Goal: Task Accomplishment & Management: Use online tool/utility

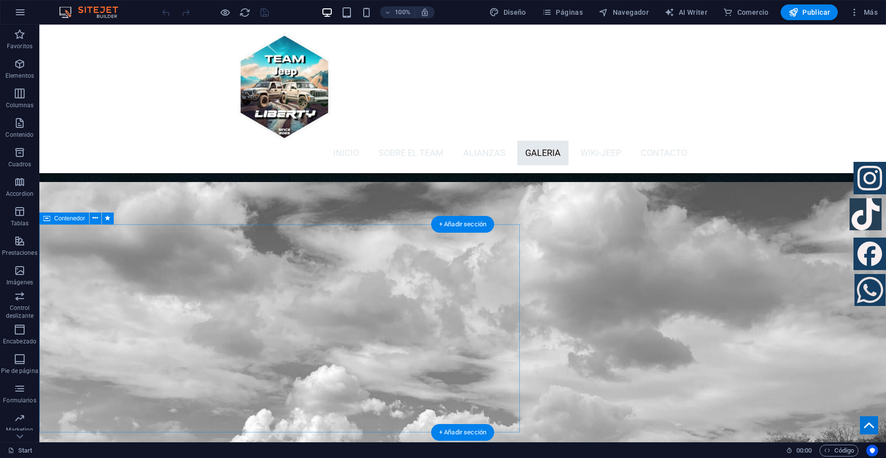
scroll to position [3263, 0]
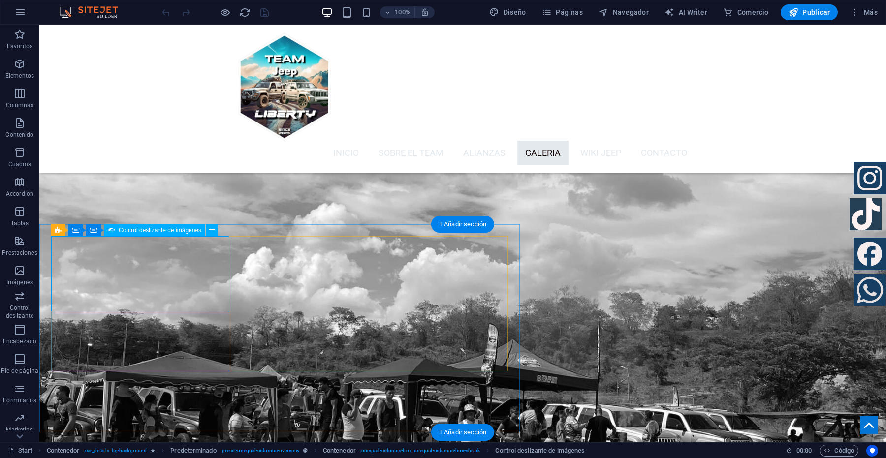
click at [210, 230] on icon at bounding box center [211, 230] width 5 height 10
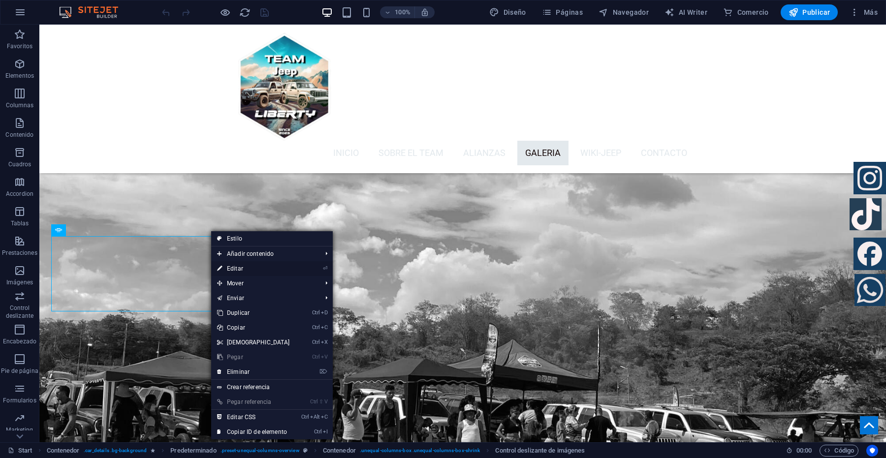
drag, startPoint x: 234, startPoint y: 266, endPoint x: 23, endPoint y: 244, distance: 213.0
click at [234, 266] on link "⏎ Editar" at bounding box center [253, 268] width 85 height 15
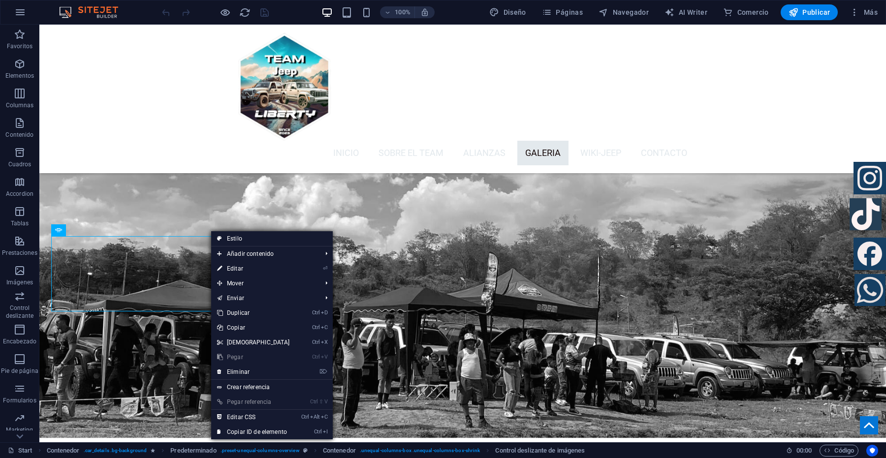
select select "px"
select select "ms"
select select "s"
select select "progressive"
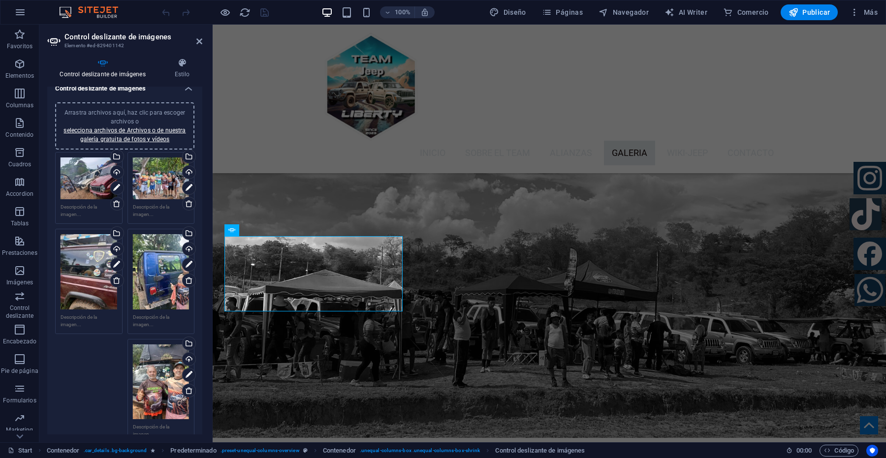
scroll to position [0, 0]
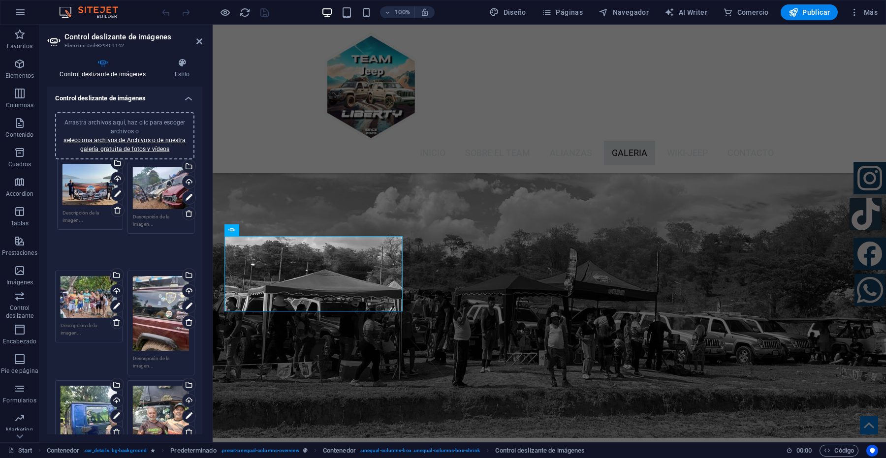
drag, startPoint x: 153, startPoint y: 323, endPoint x: 136, endPoint y: 276, distance: 49.9
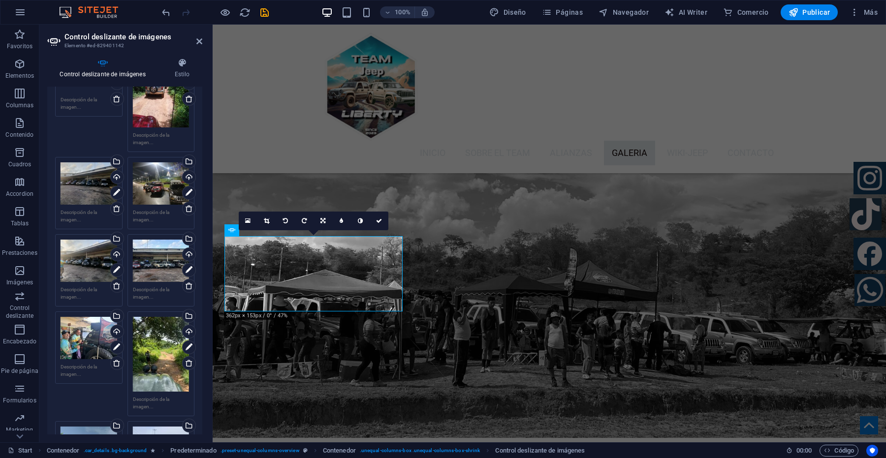
scroll to position [2278, 0]
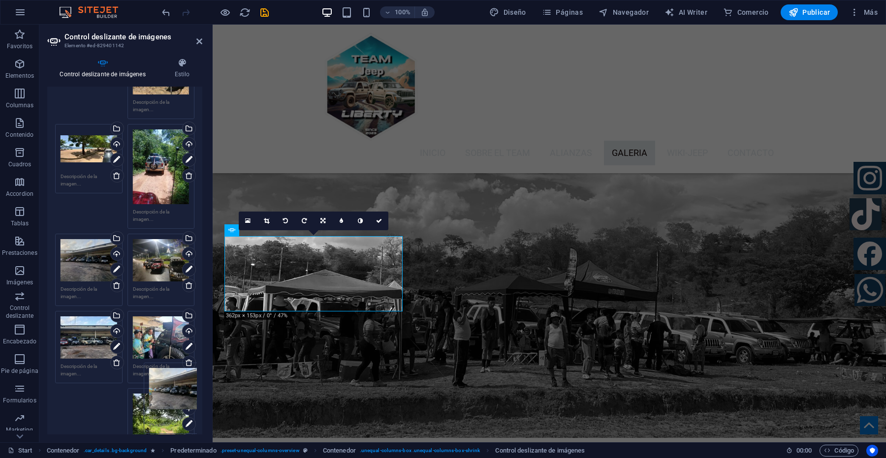
drag, startPoint x: 87, startPoint y: 306, endPoint x: 175, endPoint y: 385, distance: 118.6
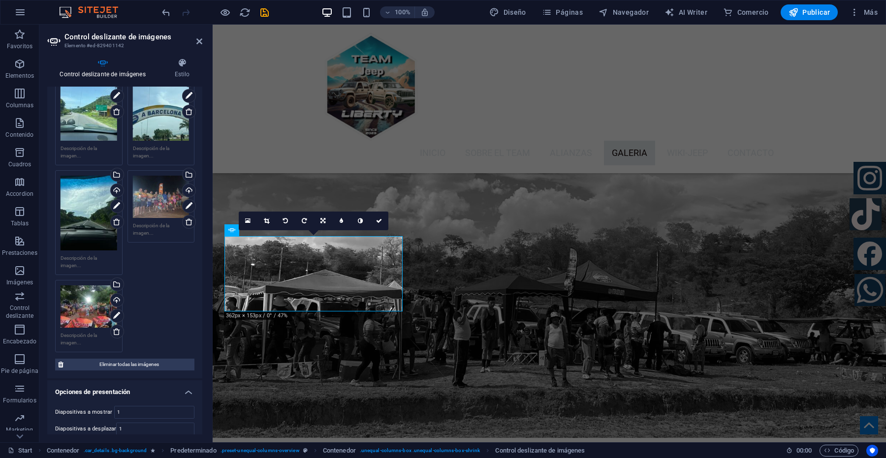
scroll to position [3210, 0]
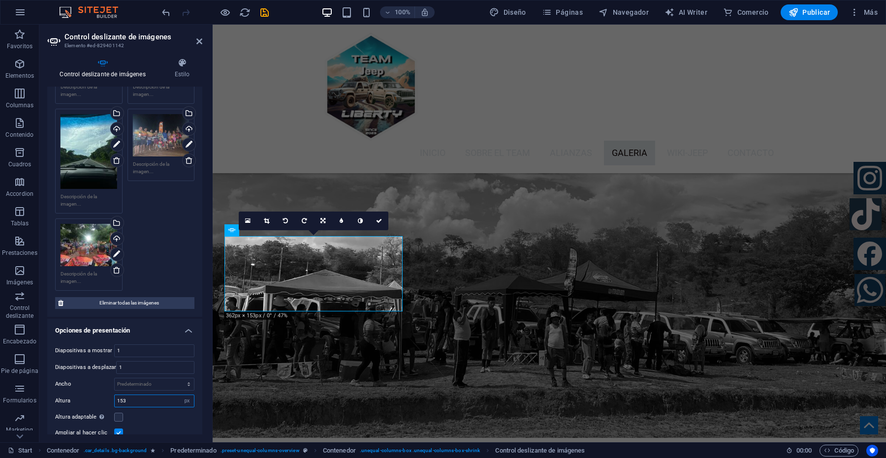
click at [126, 395] on input "153" at bounding box center [154, 401] width 79 height 12
type input "1"
type input "155"
click at [116, 413] on label at bounding box center [118, 417] width 9 height 9
click at [0, 0] on input "Altura adaptable Ajustar automáticamente el alto para controles deslizantes de …" at bounding box center [0, 0] width 0 height 0
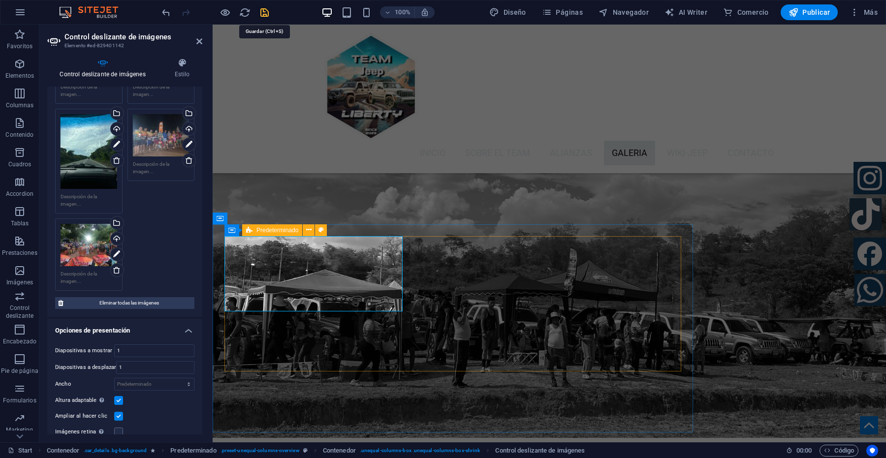
drag, startPoint x: 266, startPoint y: 11, endPoint x: 781, endPoint y: 61, distance: 517.5
click at [266, 11] on icon "save" at bounding box center [264, 12] width 11 height 11
click at [266, 11] on div at bounding box center [215, 12] width 110 height 16
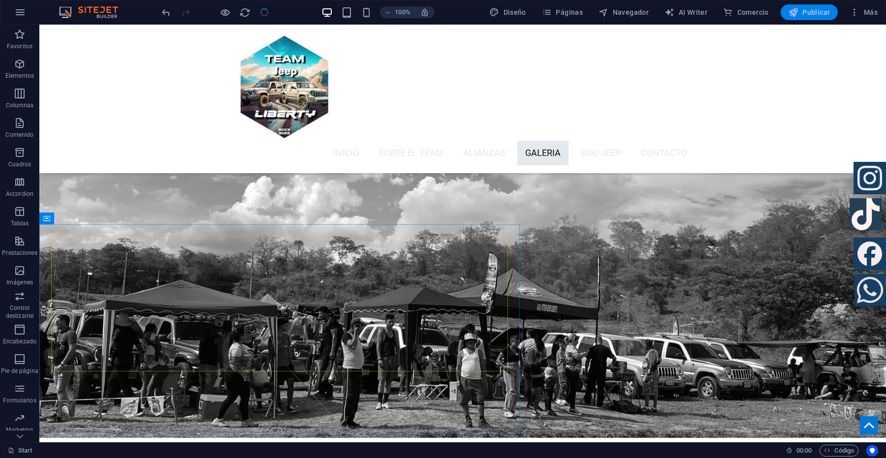
drag, startPoint x: 811, startPoint y: 14, endPoint x: 830, endPoint y: 141, distance: 128.5
click at [811, 14] on span "Publicar" at bounding box center [810, 12] width 42 height 10
